Goal: Task Accomplishment & Management: Manage account settings

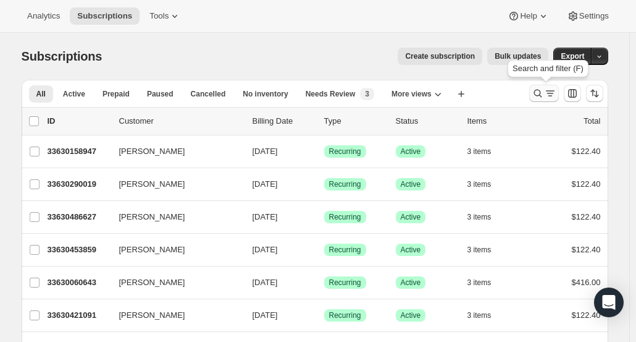
click at [542, 98] on icon "Search and filter results" at bounding box center [538, 93] width 12 height 12
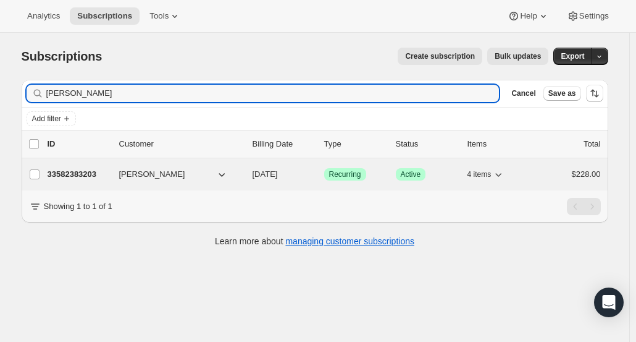
type input "[PERSON_NAME]"
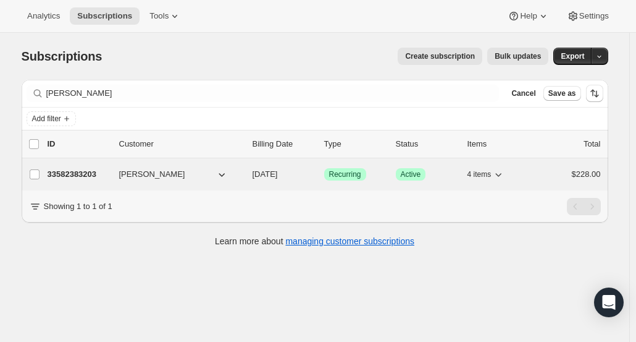
click at [89, 171] on p "33582383203" at bounding box center [79, 174] width 62 height 12
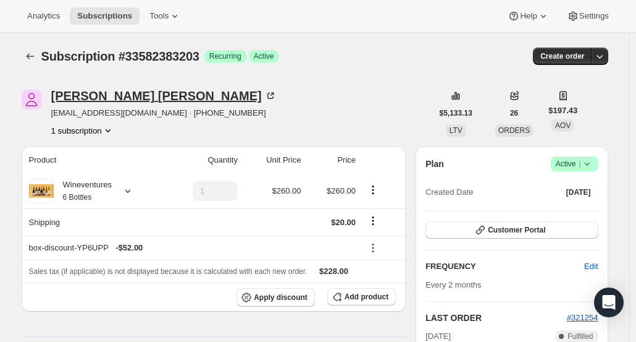
click at [110, 100] on div "[PERSON_NAME]" at bounding box center [163, 96] width 225 height 12
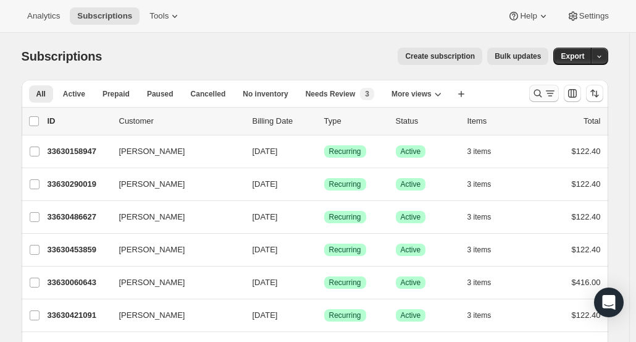
click at [541, 95] on icon "Search and filter results" at bounding box center [538, 93] width 12 height 12
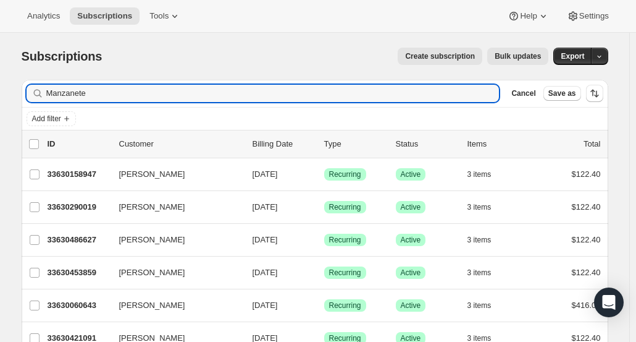
type input "Manzanete"
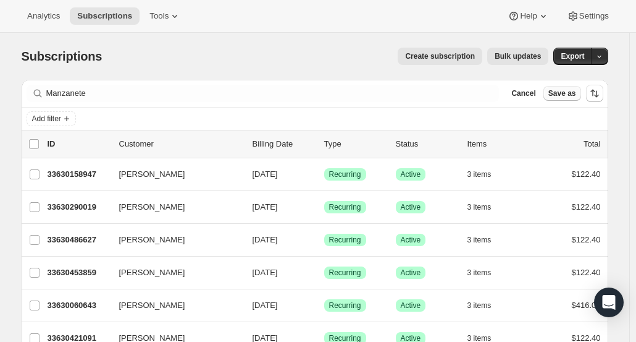
drag, startPoint x: 541, startPoint y: 95, endPoint x: 563, endPoint y: 98, distance: 22.5
click at [563, 98] on div "Cancel Save as" at bounding box center [544, 93] width 74 height 15
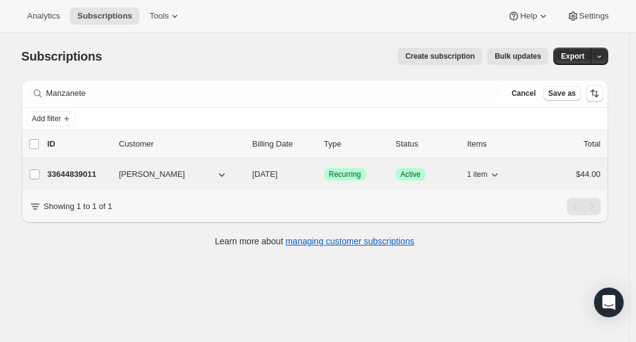
click at [72, 168] on p "33644839011" at bounding box center [79, 174] width 62 height 12
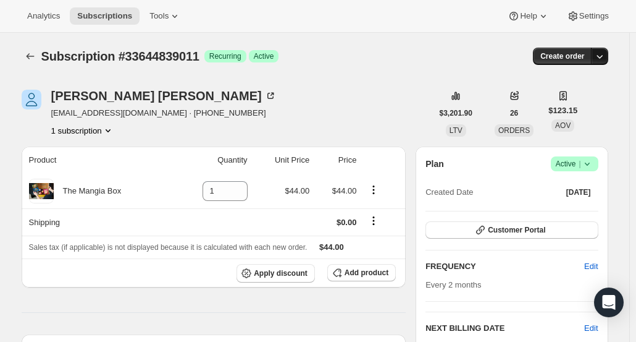
click at [604, 58] on icon "button" at bounding box center [600, 56] width 12 height 12
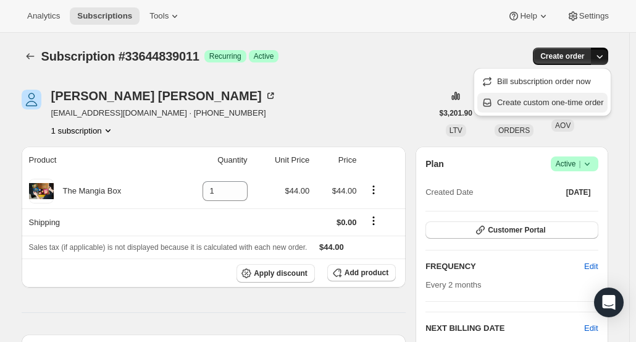
click at [556, 101] on span "Create custom one-time order" at bounding box center [550, 102] width 107 height 9
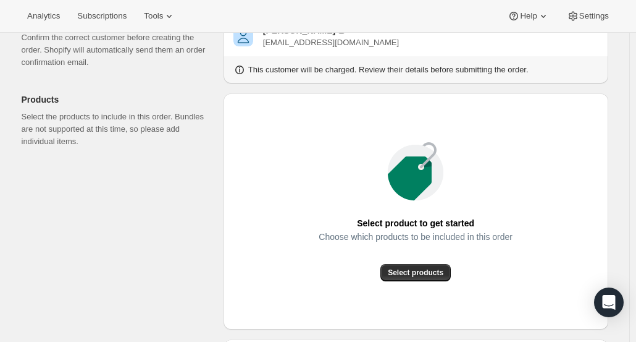
scroll to position [98, 0]
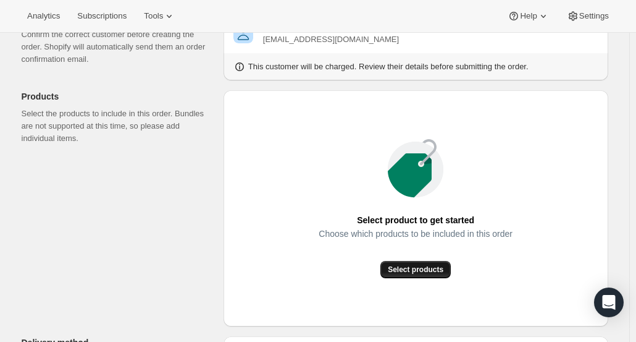
click at [437, 271] on span "Select products" at bounding box center [416, 269] width 56 height 10
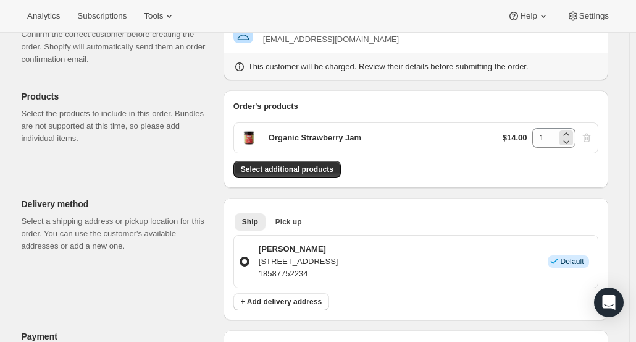
click at [561, 135] on div "1" at bounding box center [553, 138] width 43 height 20
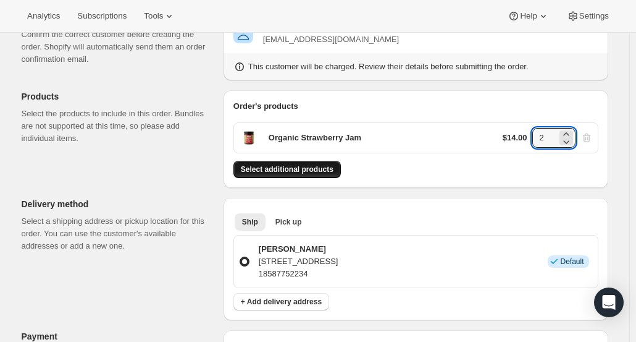
type input "2"
click at [327, 169] on span "Select additional products" at bounding box center [287, 169] width 93 height 10
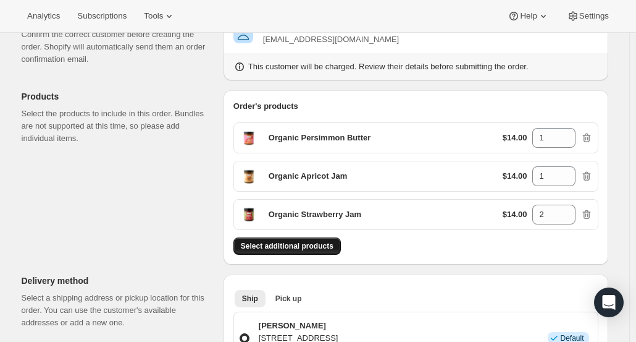
click at [276, 238] on button "Select additional products" at bounding box center [286, 245] width 107 height 17
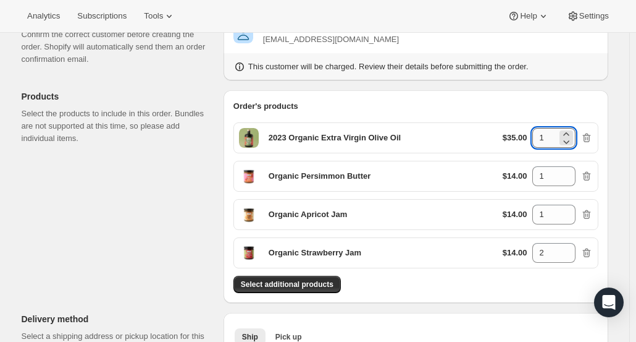
click at [552, 138] on input "1" at bounding box center [544, 138] width 25 height 20
type input "3"
click at [317, 280] on span "Select additional products" at bounding box center [287, 284] width 93 height 10
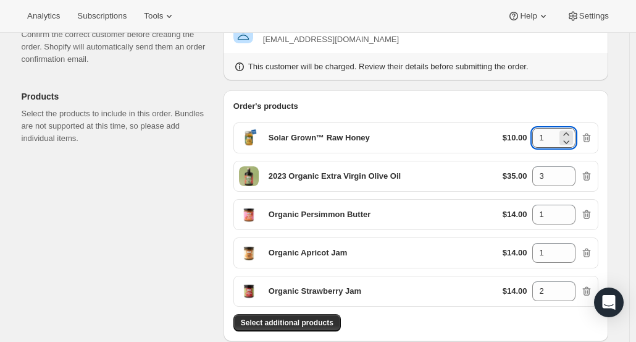
click at [553, 130] on input "1" at bounding box center [544, 138] width 25 height 20
type input "5"
click at [528, 328] on div "Select additional products" at bounding box center [415, 322] width 365 height 17
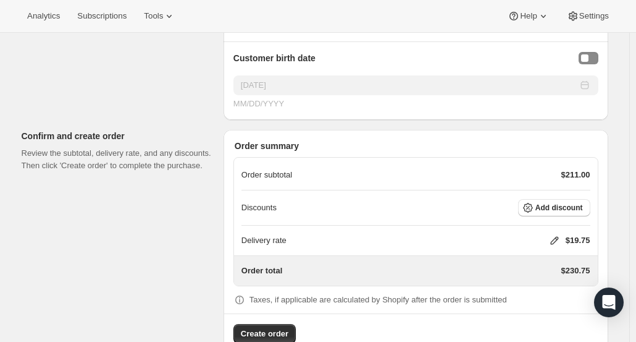
scroll to position [846, 0]
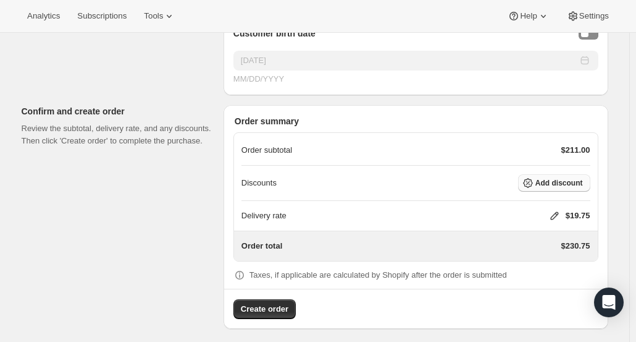
click at [553, 179] on span "Add discount" at bounding box center [560, 183] width 48 height 10
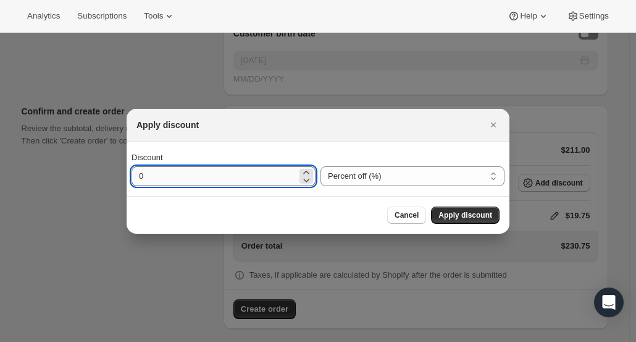
click at [258, 182] on input "0" at bounding box center [215, 176] width 166 height 20
type input "20"
click at [486, 219] on span "Apply discount" at bounding box center [466, 215] width 54 height 10
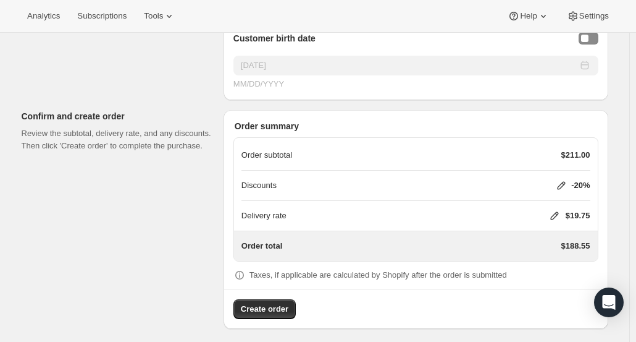
click at [550, 209] on div "Delivery rate $19.75" at bounding box center [416, 215] width 349 height 12
click at [557, 209] on icon at bounding box center [555, 215] width 12 height 12
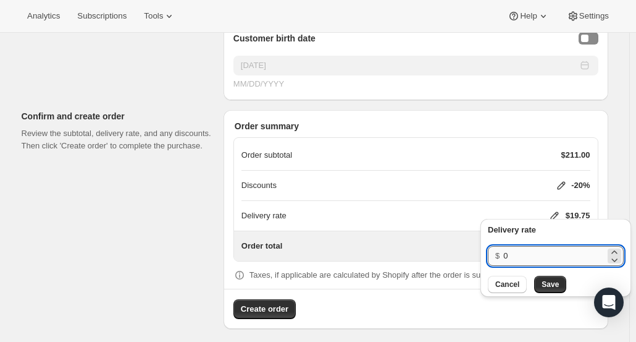
click at [527, 258] on input "0" at bounding box center [554, 256] width 102 height 20
click at [552, 285] on span "Save" at bounding box center [550, 284] width 17 height 10
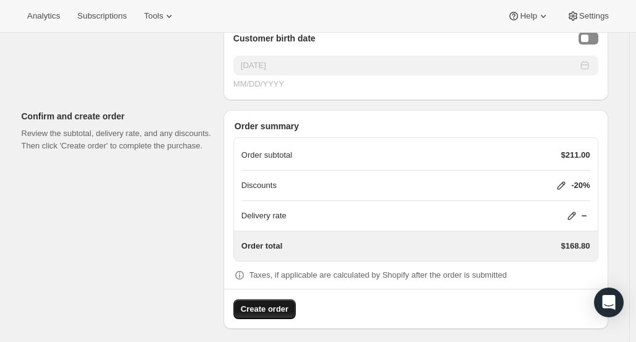
click at [268, 303] on span "Create order" at bounding box center [265, 309] width 48 height 12
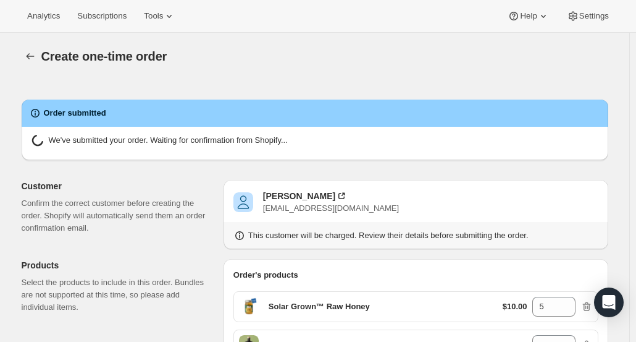
radio input "true"
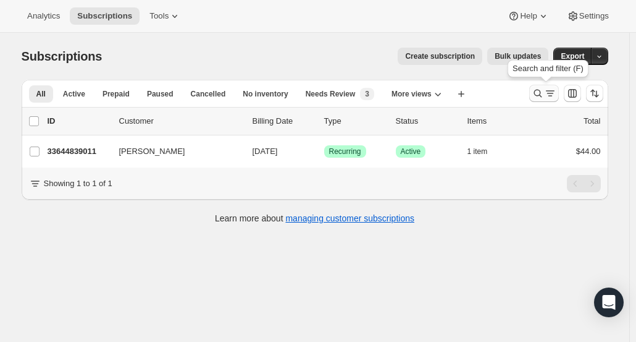
click at [542, 93] on icon "Search and filter results" at bounding box center [538, 93] width 12 height 12
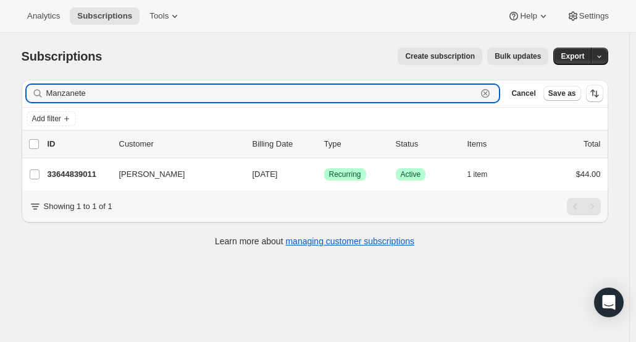
click at [492, 93] on icon "button" at bounding box center [485, 93] width 12 height 12
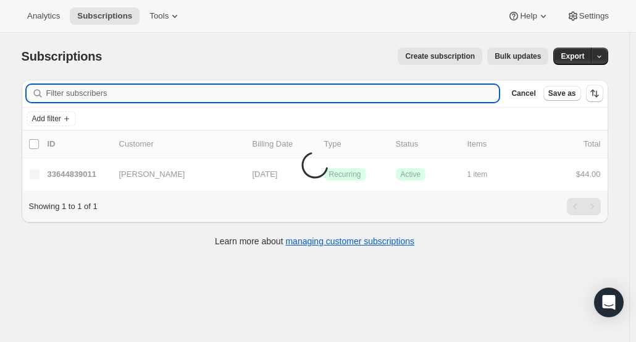
click at [477, 91] on input "Filter subscribers" at bounding box center [272, 93] width 453 height 17
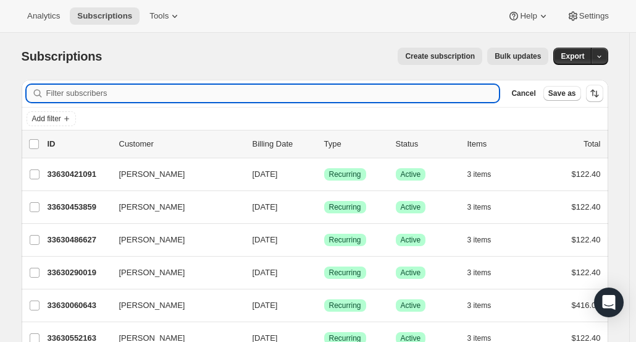
paste input "susan@mccuefamily.com"
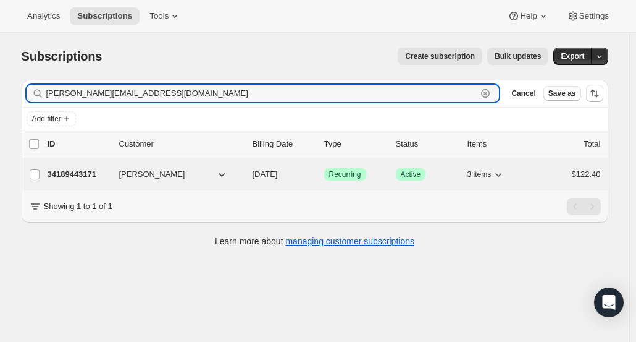
type input "susan@mccuefamily.com"
click at [78, 174] on p "34189443171" at bounding box center [79, 174] width 62 height 12
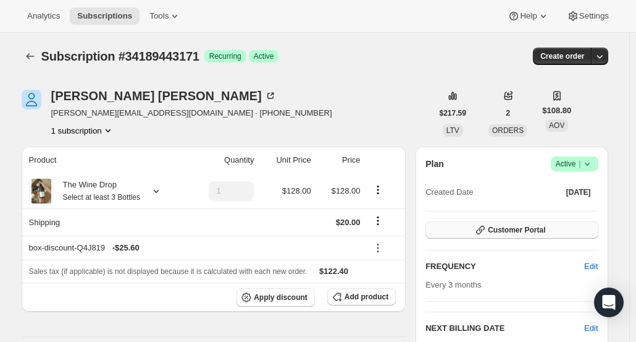
click at [542, 226] on span "Customer Portal" at bounding box center [516, 230] width 57 height 10
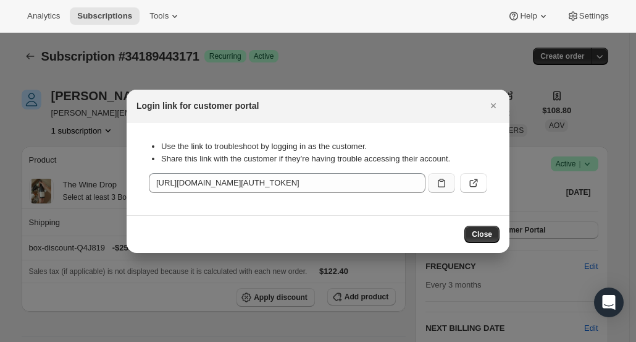
click at [442, 183] on icon ":rc8:" at bounding box center [441, 183] width 12 height 12
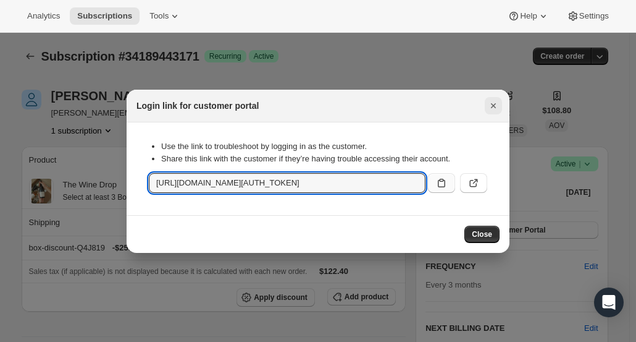
click at [495, 111] on icon "Close" at bounding box center [493, 105] width 12 height 12
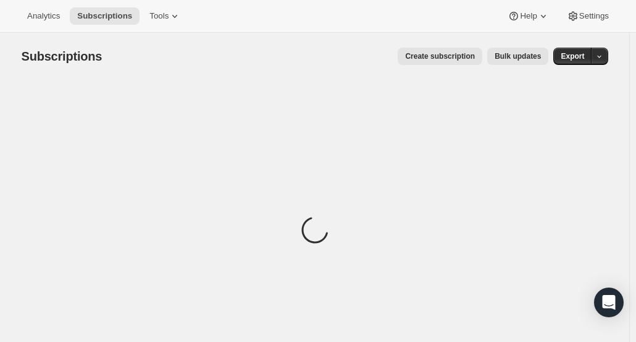
click at [319, 143] on div "Loading" at bounding box center [315, 232] width 587 height 304
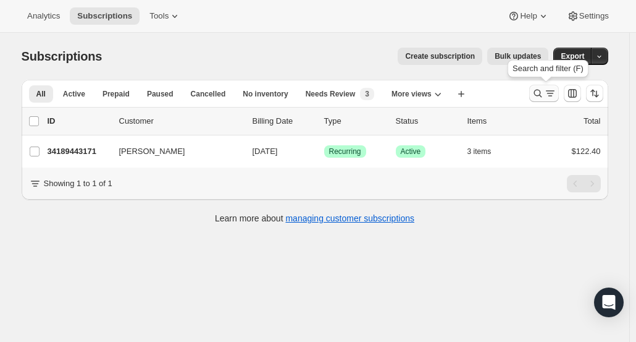
click at [540, 95] on icon "Search and filter results" at bounding box center [538, 93] width 12 height 12
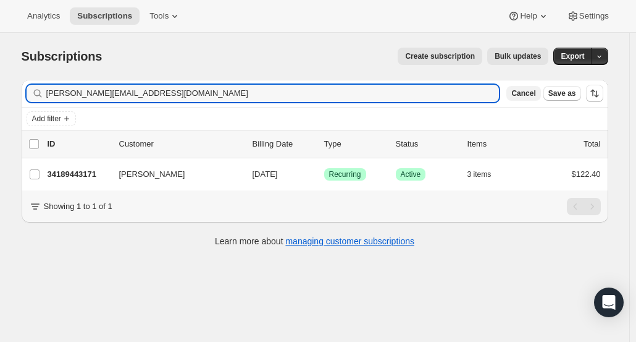
click at [535, 95] on span "Cancel" at bounding box center [523, 93] width 24 height 10
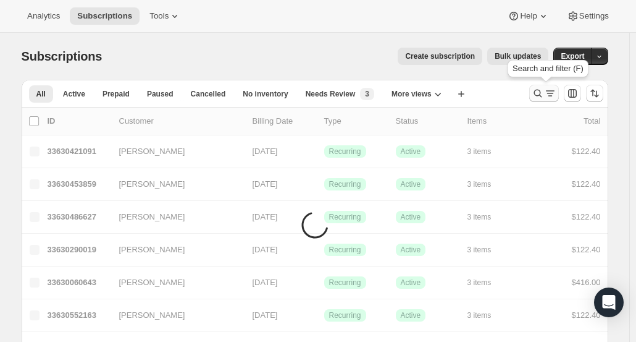
click at [541, 94] on icon "Search and filter results" at bounding box center [538, 93] width 12 height 12
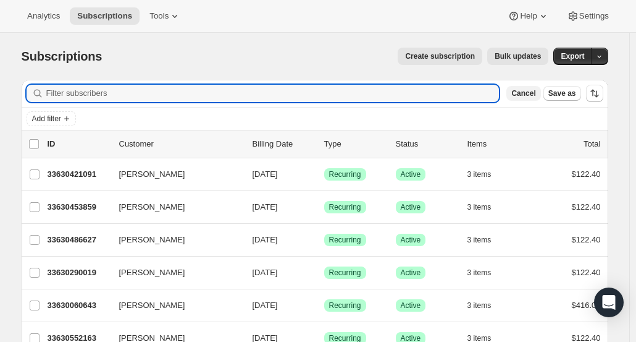
paste input "bklofas@ymail.com"
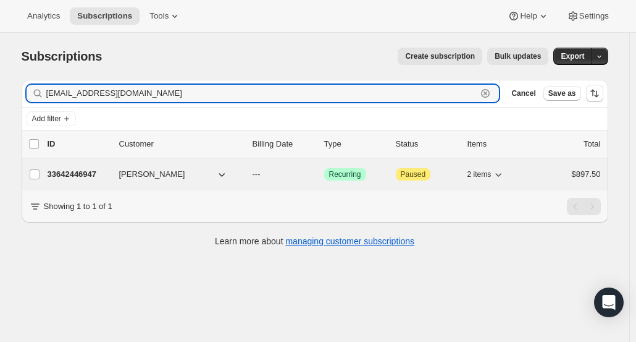
type input "bklofas@ymail.com"
click at [88, 171] on p "33642446947" at bounding box center [79, 174] width 62 height 12
